Goal: Task Accomplishment & Management: Manage account settings

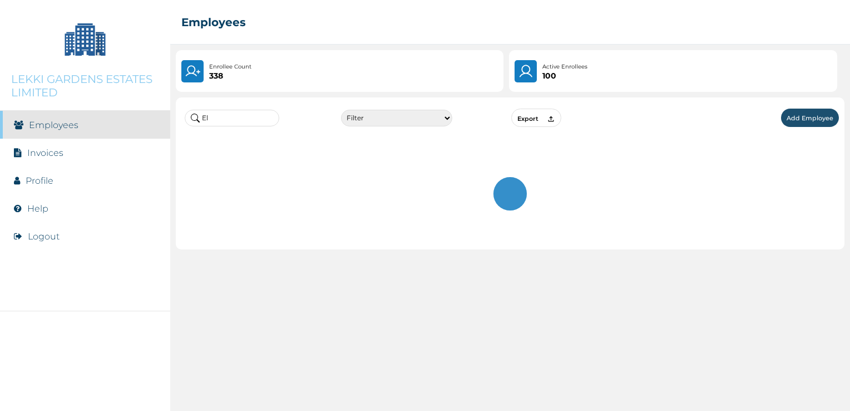
type input "E"
type input "o"
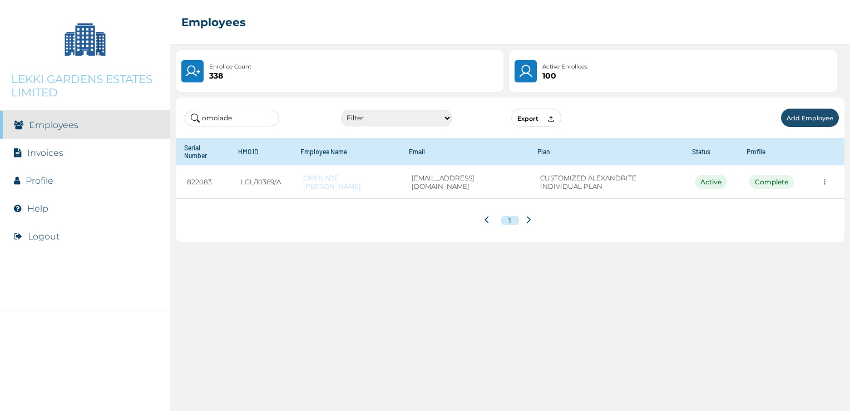
click at [358, 275] on div "omolade Filter Active Suspended Deactivated Export Add Employee Serial Number H…" at bounding box center [510, 251] width 680 height 319
click at [234, 117] on input "omolade" at bounding box center [232, 118] width 95 height 17
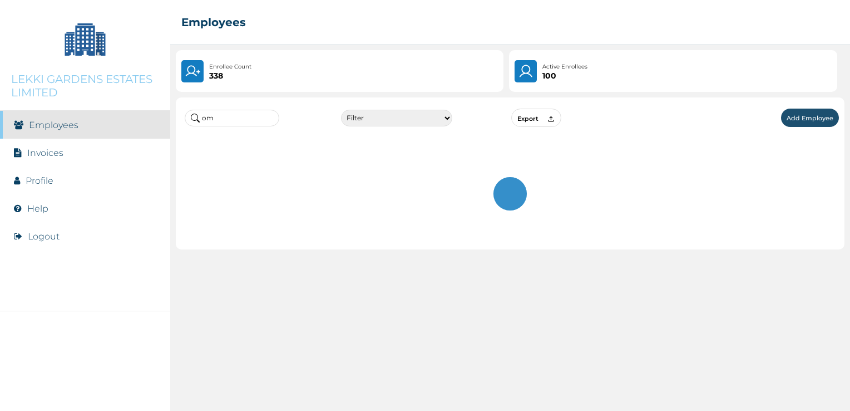
type input "o"
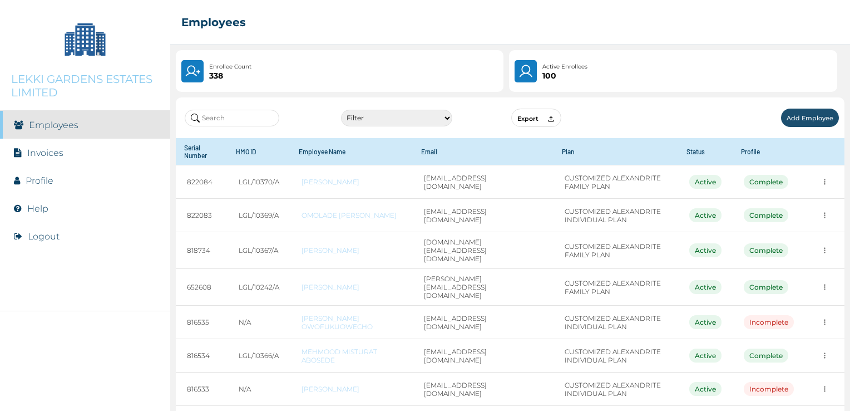
click at [84, 127] on li "Employees" at bounding box center [85, 125] width 170 height 28
click at [54, 184] on li "Profile" at bounding box center [85, 180] width 170 height 28
click at [46, 179] on link "Profile" at bounding box center [40, 180] width 28 height 11
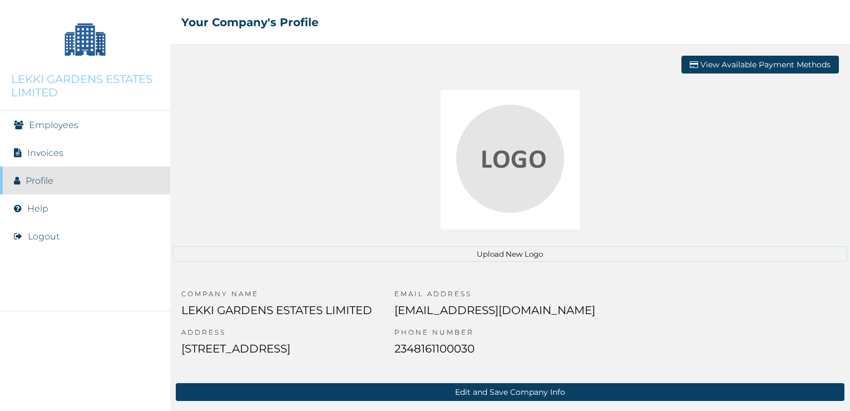
scroll to position [1, 0]
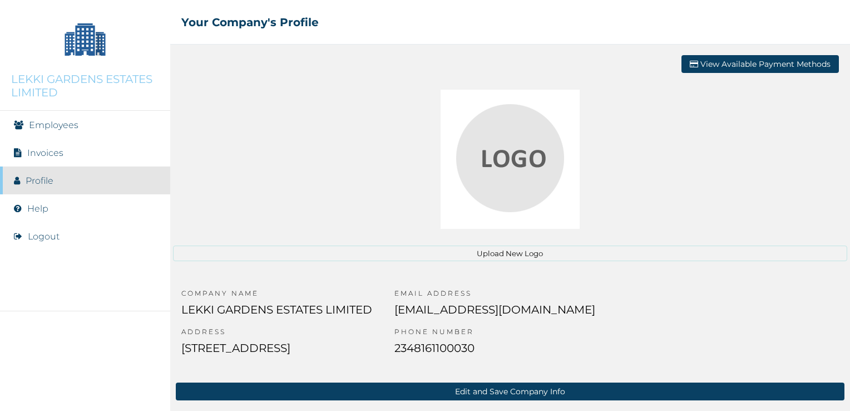
click at [66, 126] on link "Employees" at bounding box center [54, 125] width 50 height 11
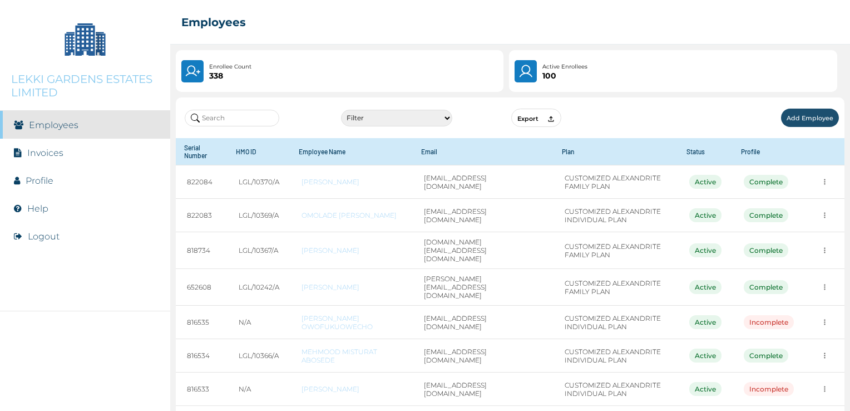
click at [446, 119] on select "Filter Active Suspended Deactivated" at bounding box center [396, 118] width 111 height 17
click at [402, 116] on select "Filter Active Suspended Deactivated" at bounding box center [396, 118] width 111 height 17
click at [549, 115] on icon at bounding box center [551, 119] width 8 height 8
click at [794, 16] on div "☰ Employees" at bounding box center [510, 22] width 680 height 45
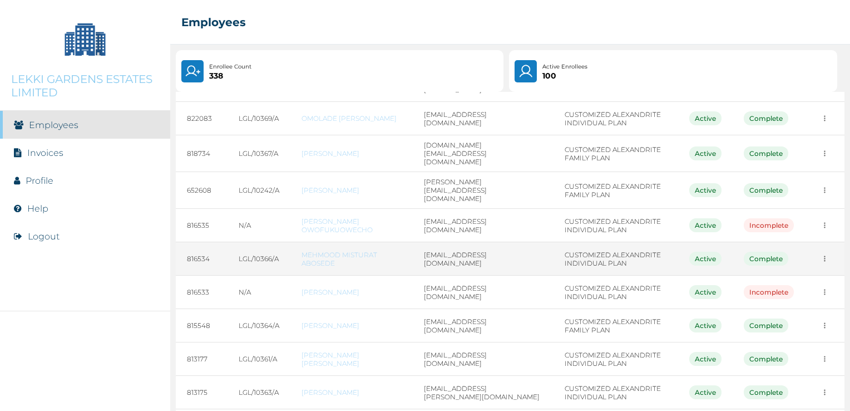
scroll to position [176, 0]
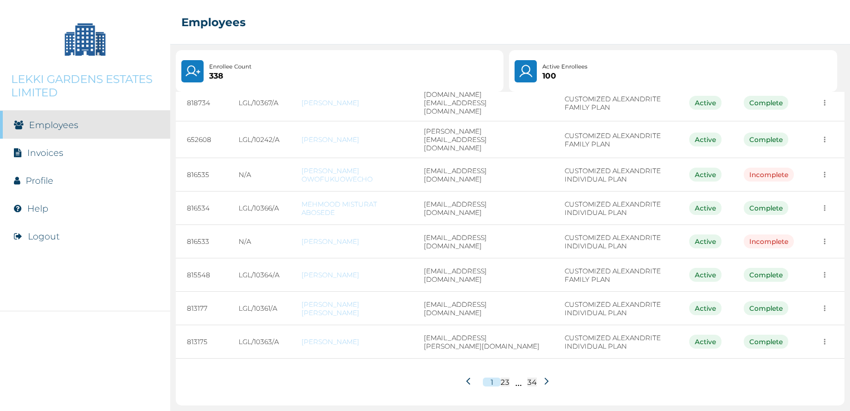
click at [529, 382] on button "34" at bounding box center [531, 381] width 9 height 9
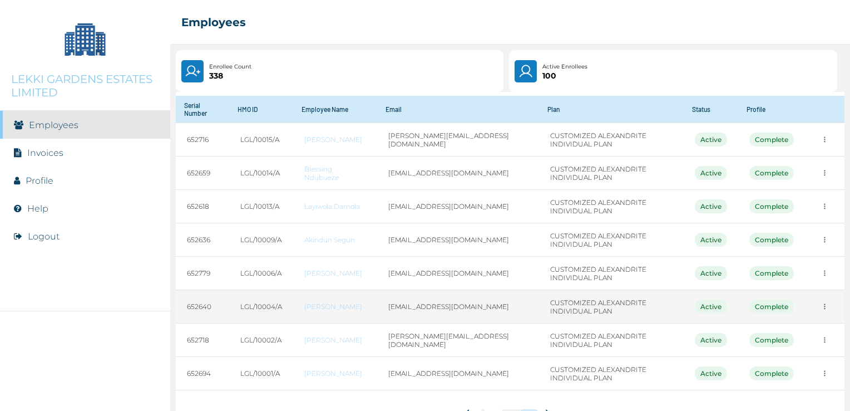
scroll to position [73, 0]
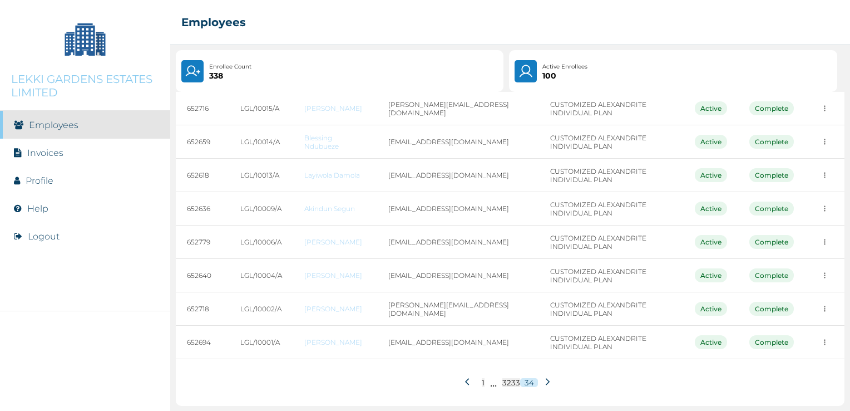
click at [465, 382] on icon at bounding box center [469, 381] width 8 height 8
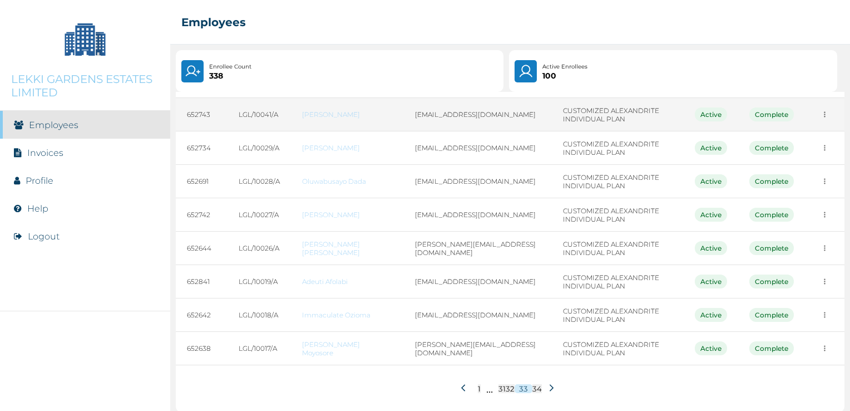
scroll to position [140, 0]
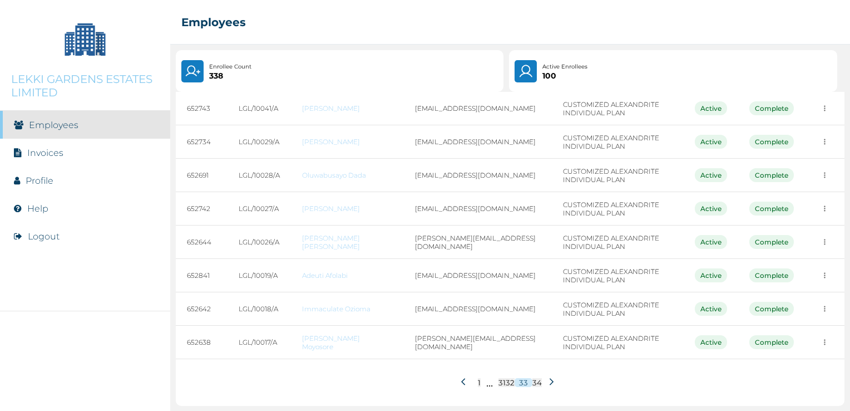
click at [458, 376] on button at bounding box center [465, 382] width 19 height 21
click at [457, 379] on icon at bounding box center [459, 381] width 4 height 7
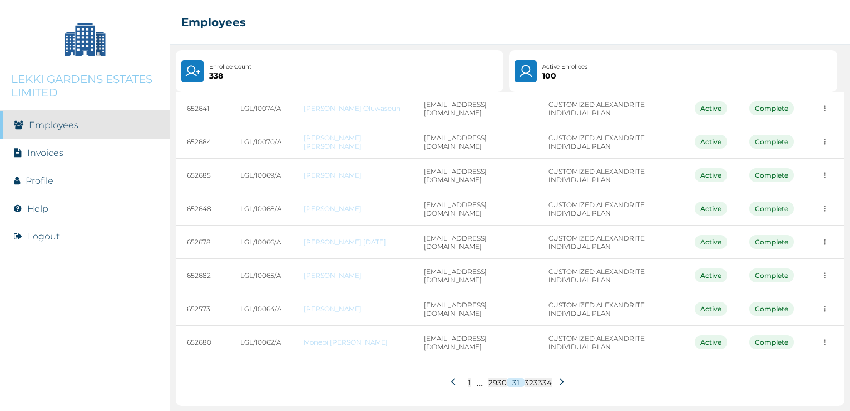
click at [451, 379] on icon at bounding box center [455, 381] width 8 height 8
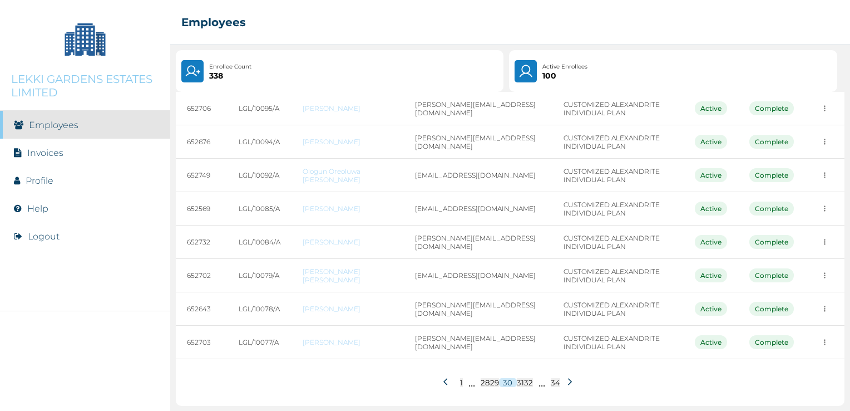
click at [443, 382] on icon at bounding box center [445, 381] width 4 height 7
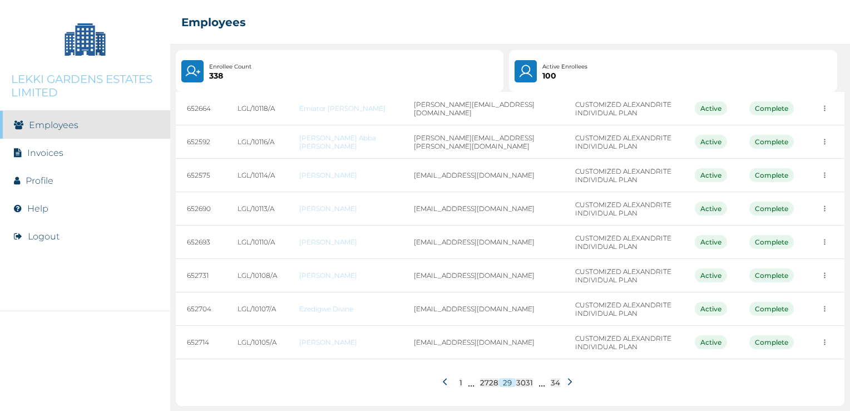
click at [443, 382] on icon at bounding box center [447, 381] width 8 height 8
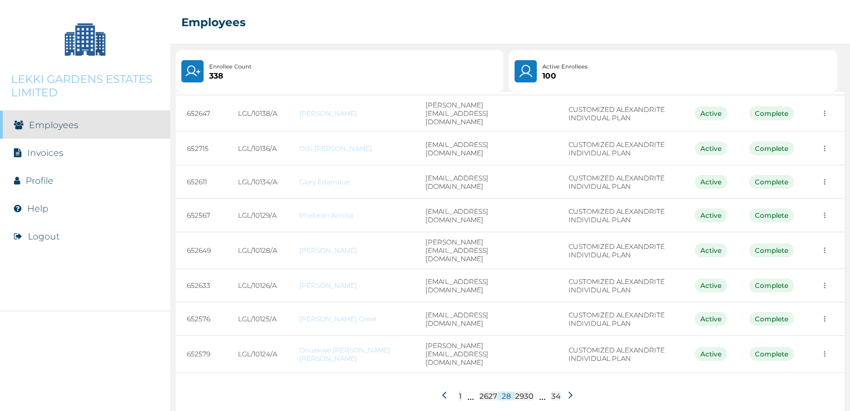
scroll to position [0, 0]
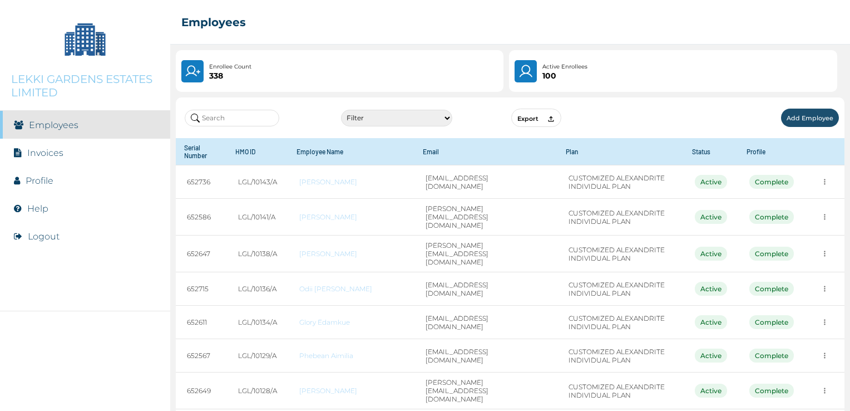
click at [446, 116] on select "Filter Active Suspended Deactivated" at bounding box center [396, 118] width 111 height 17
select select "1"
click at [342, 110] on select "Filter Active Suspended Deactivated" at bounding box center [396, 118] width 111 height 17
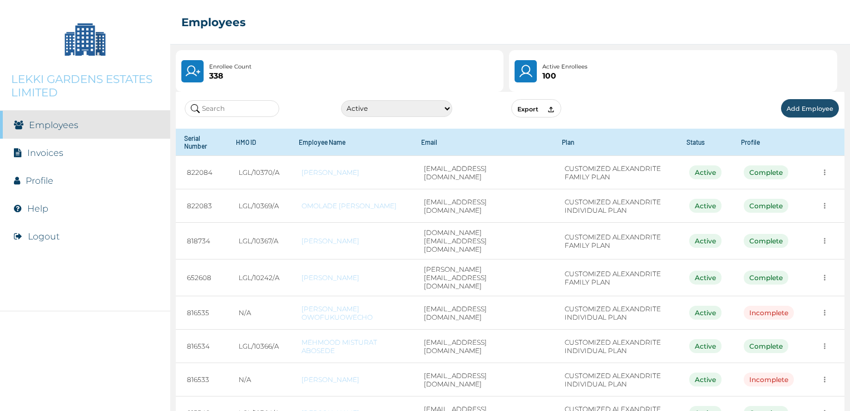
scroll to position [2, 0]
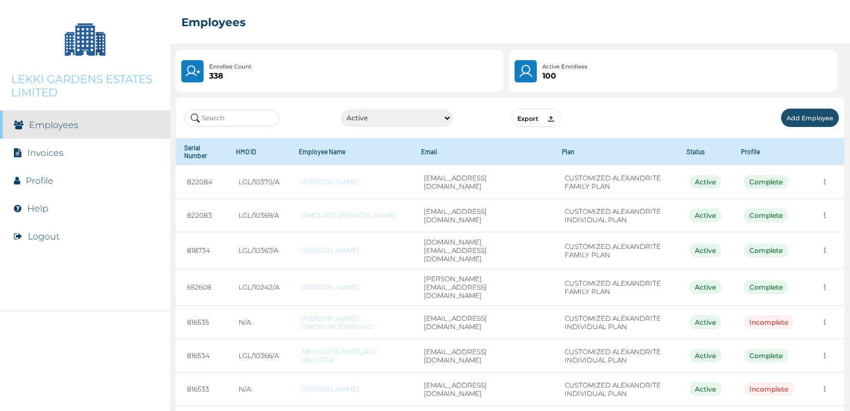
click at [548, 117] on icon at bounding box center [551, 119] width 6 height 6
click at [550, 116] on icon at bounding box center [551, 119] width 8 height 8
drag, startPoint x: 458, startPoint y: 20, endPoint x: 403, endPoint y: 50, distance: 63.2
click at [458, 20] on div "☰ Employees" at bounding box center [510, 22] width 680 height 45
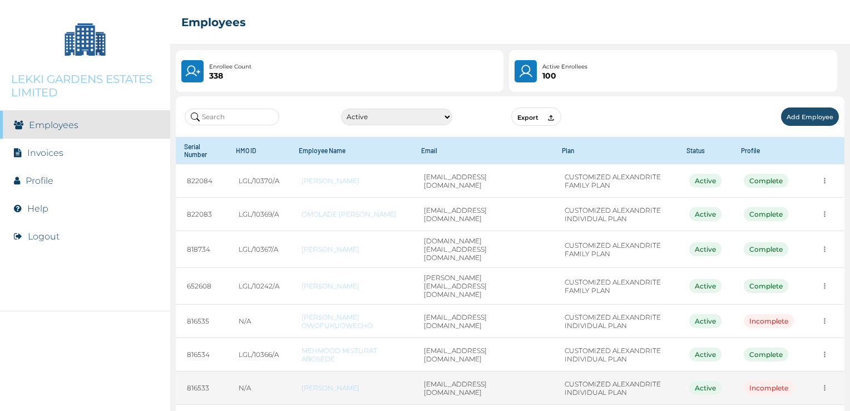
scroll to position [0, 0]
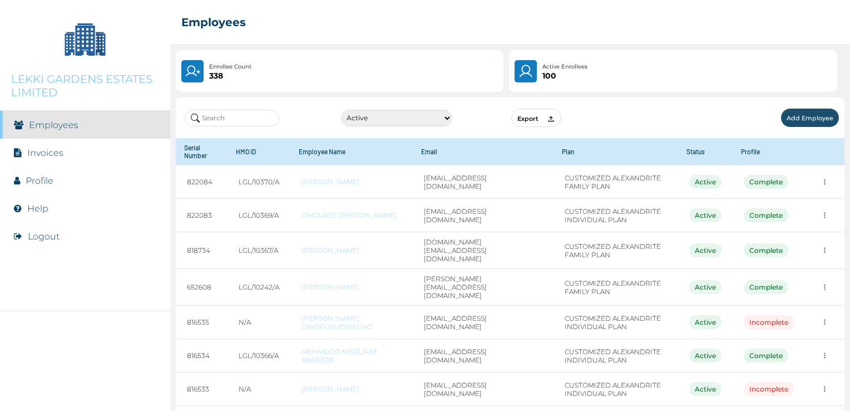
click at [53, 237] on button "Logout" at bounding box center [44, 236] width 32 height 11
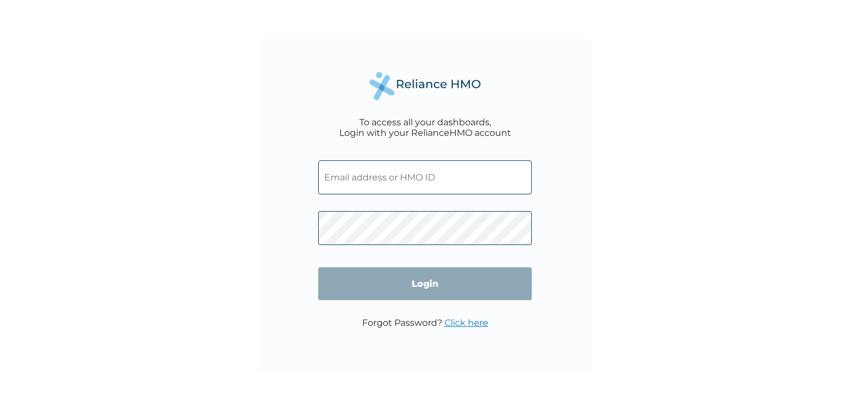
type input "[EMAIL_ADDRESS][DOMAIN_NAME]"
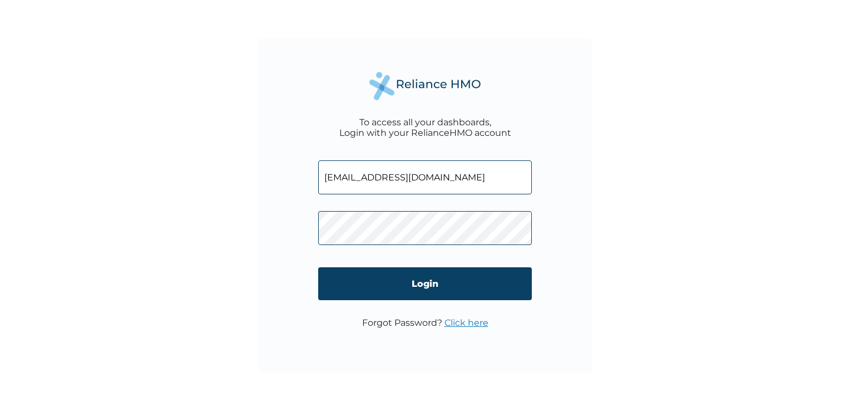
click input "Login" at bounding box center [425, 283] width 214 height 33
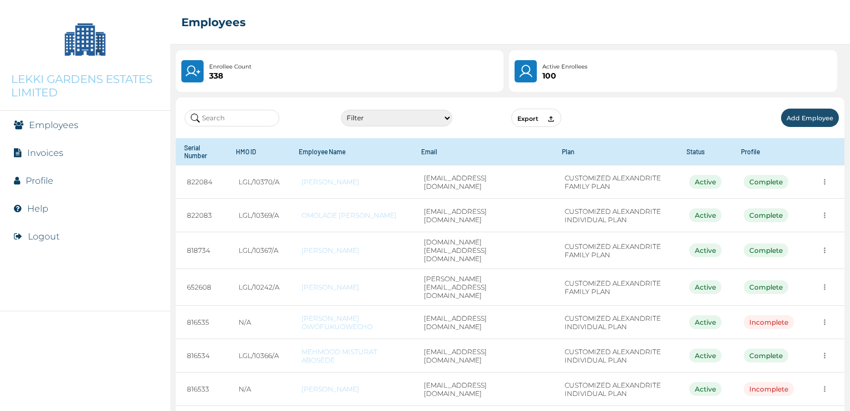
click at [788, 118] on button "Add Employee" at bounding box center [810, 117] width 58 height 18
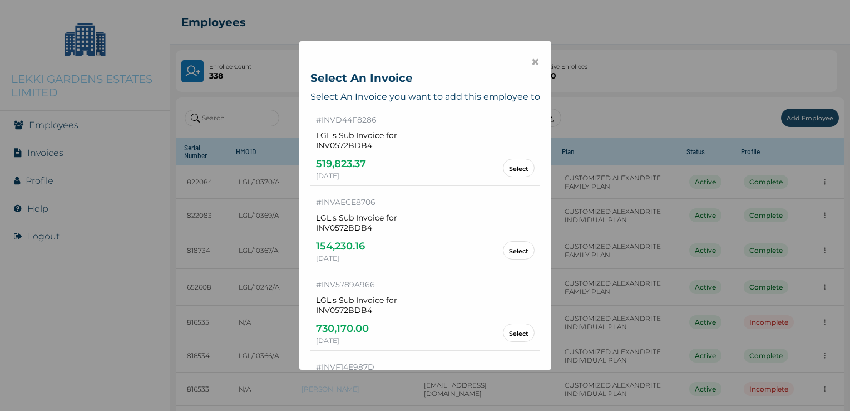
click at [531, 60] on span "×" at bounding box center [535, 61] width 9 height 19
